Goal: Entertainment & Leisure: Consume media (video, audio)

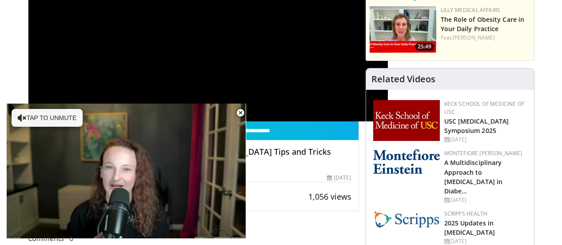
scroll to position [222, 0]
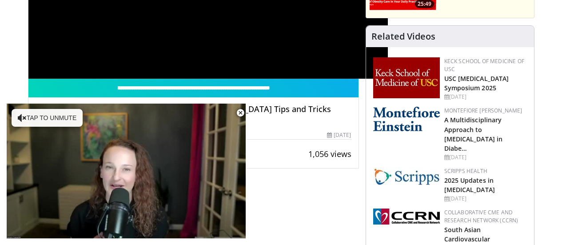
click at [240, 112] on span "Video Player" at bounding box center [240, 113] width 18 height 18
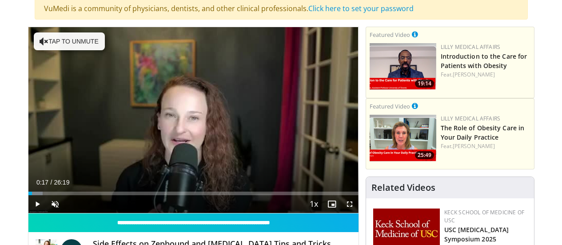
scroll to position [133, 0]
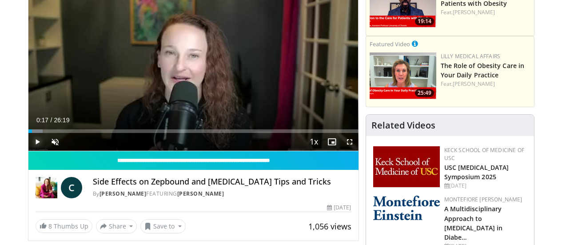
click at [28, 151] on span "Video Player" at bounding box center [37, 142] width 18 height 18
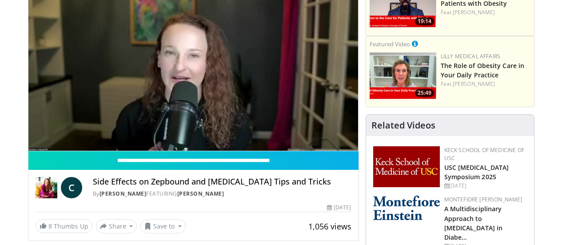
click at [304, 141] on video-js "**********" at bounding box center [193, 58] width 330 height 186
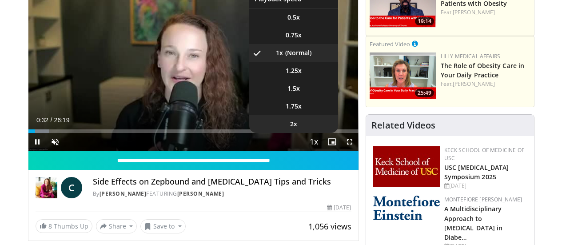
click at [297, 128] on span "2x" at bounding box center [293, 124] width 7 height 9
